Goal: Information Seeking & Learning: Learn about a topic

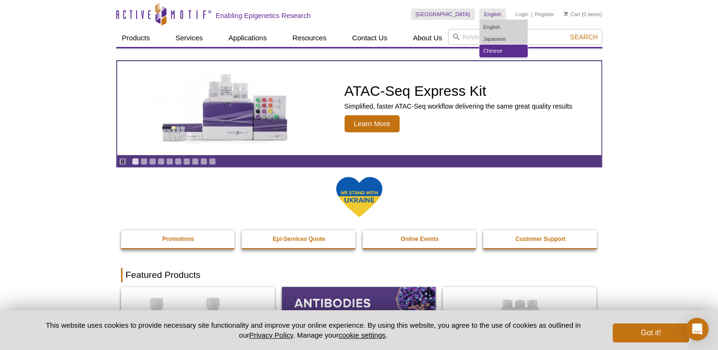
click at [488, 48] on link "Chinese" at bounding box center [503, 51] width 47 height 12
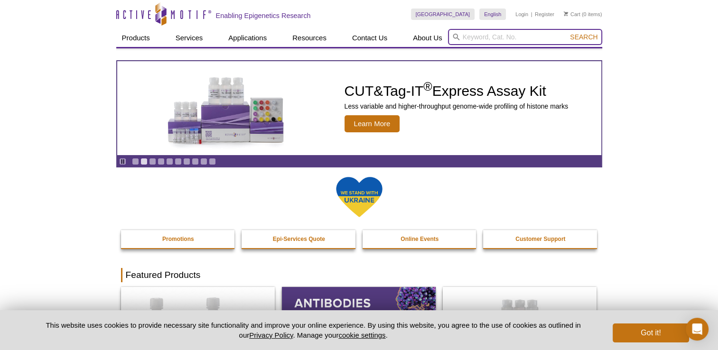
click at [475, 40] on input "search" at bounding box center [525, 37] width 154 height 16
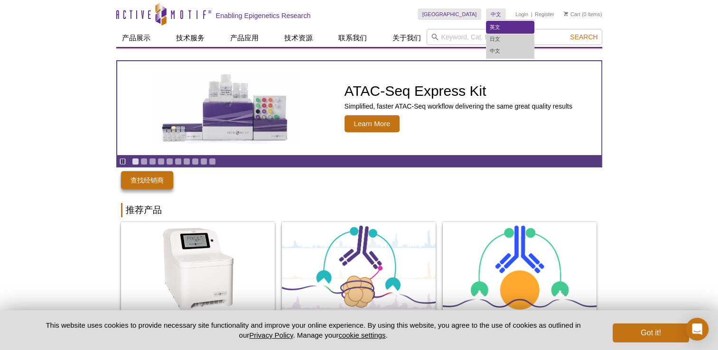
click at [497, 32] on link "英文" at bounding box center [509, 27] width 47 height 12
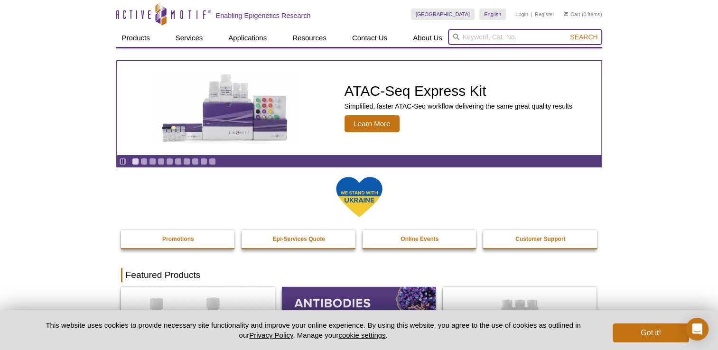
click at [484, 41] on input "search" at bounding box center [525, 37] width 154 height 16
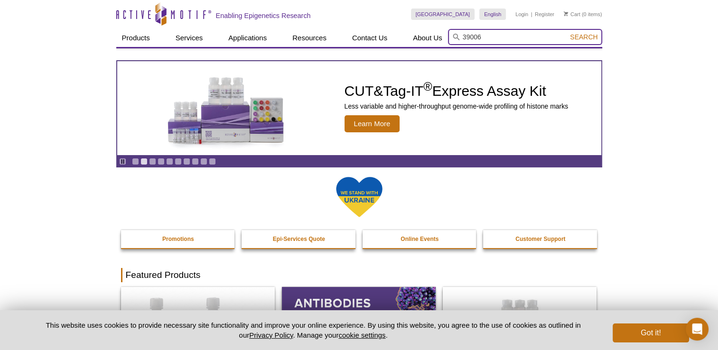
type input "39006"
click at [567, 33] on button "Search" at bounding box center [583, 37] width 33 height 9
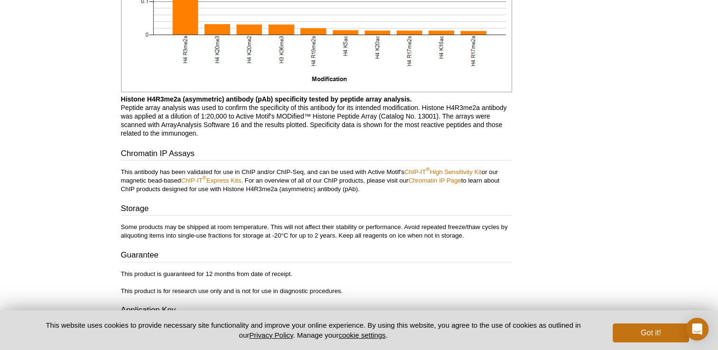
scroll to position [1644, 0]
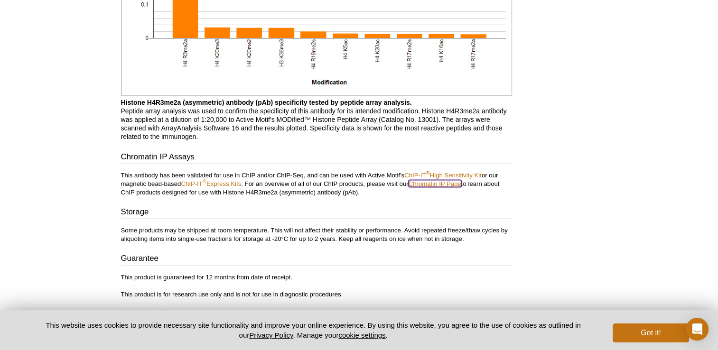
click at [441, 183] on link "Chromatin IP Page" at bounding box center [435, 183] width 53 height 7
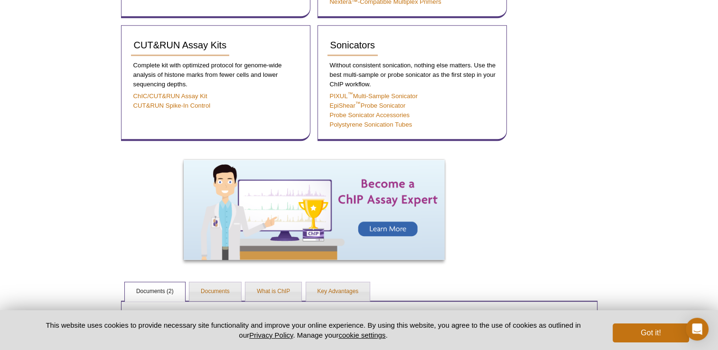
scroll to position [547, 0]
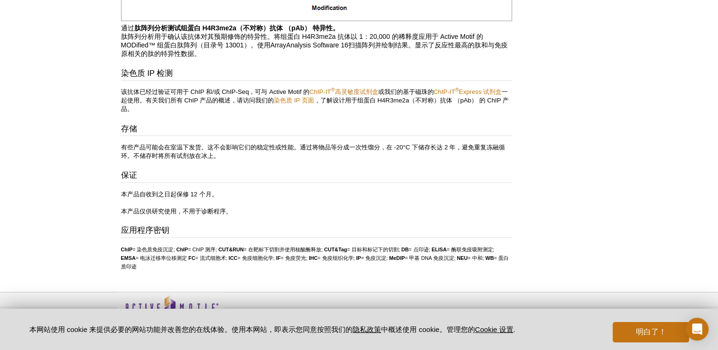
scroll to position [1674, 0]
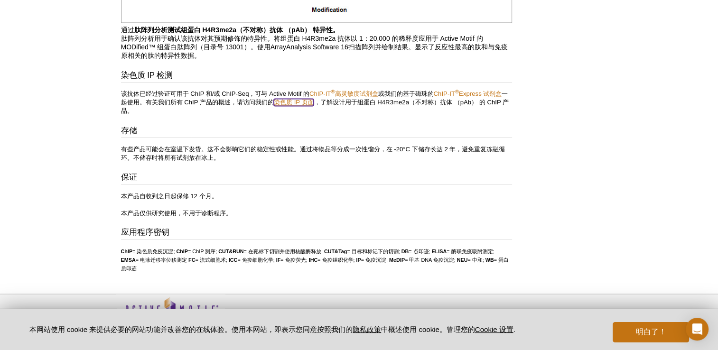
drag, startPoint x: 309, startPoint y: 104, endPoint x: 297, endPoint y: 104, distance: 12.8
click at [297, 104] on link "染色质 IP 页面" at bounding box center [294, 102] width 40 height 7
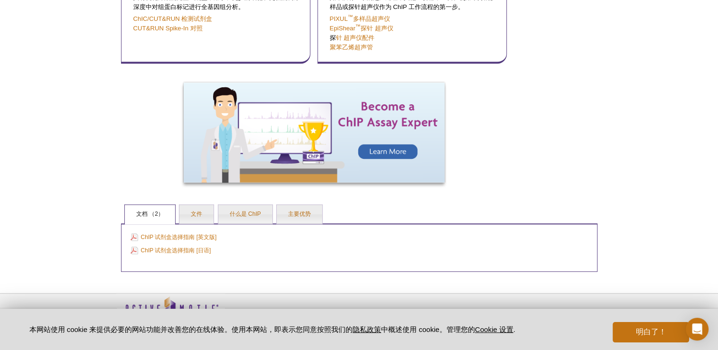
scroll to position [606, 0]
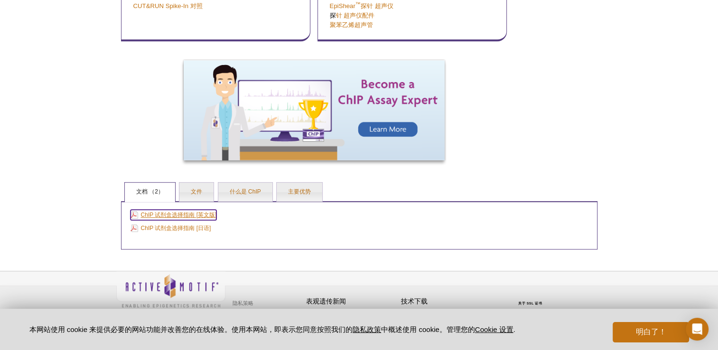
click at [202, 217] on link "ChIP 试剂盒选择指南 [英文版]" at bounding box center [174, 215] width 86 height 10
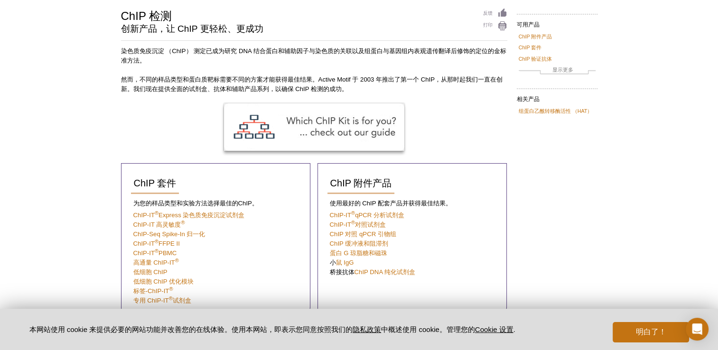
scroll to position [0, 0]
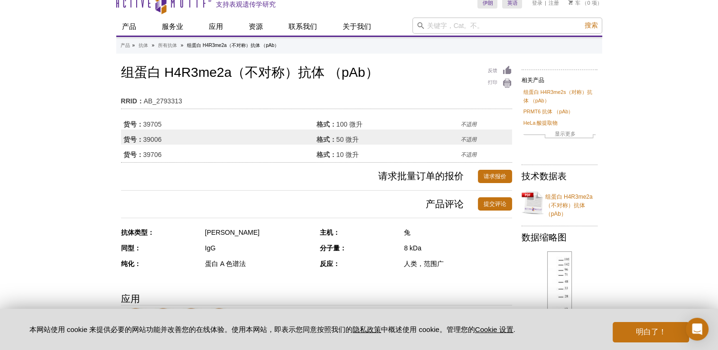
scroll to position [38, 0]
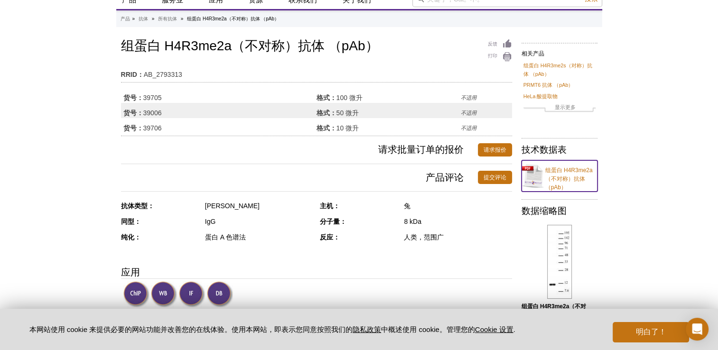
click at [561, 173] on link "组蛋白 H4R3me2a（不对称）抗体 （pAb）" at bounding box center [560, 175] width 76 height 31
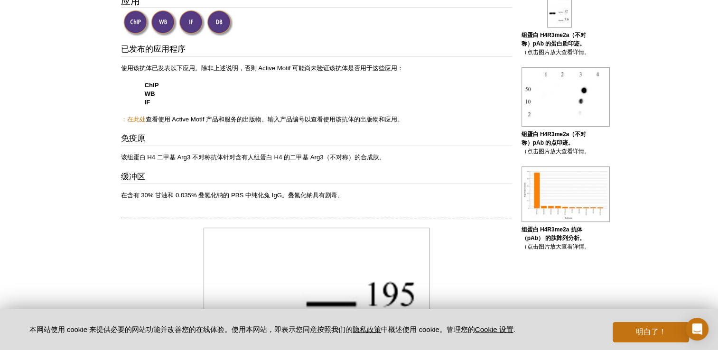
scroll to position [309, 0]
click at [132, 121] on link "：在此处" at bounding box center [133, 119] width 25 height 7
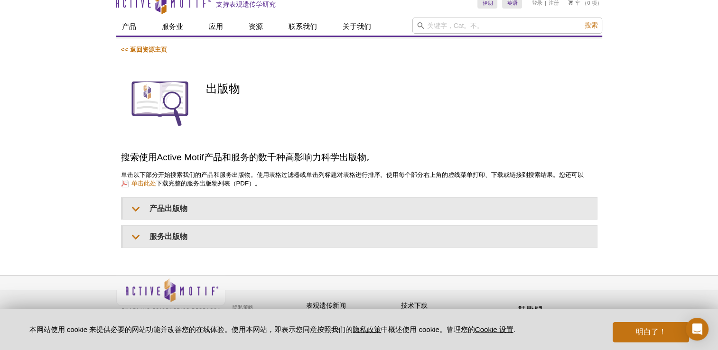
scroll to position [36, 0]
